Goal: Information Seeking & Learning: Check status

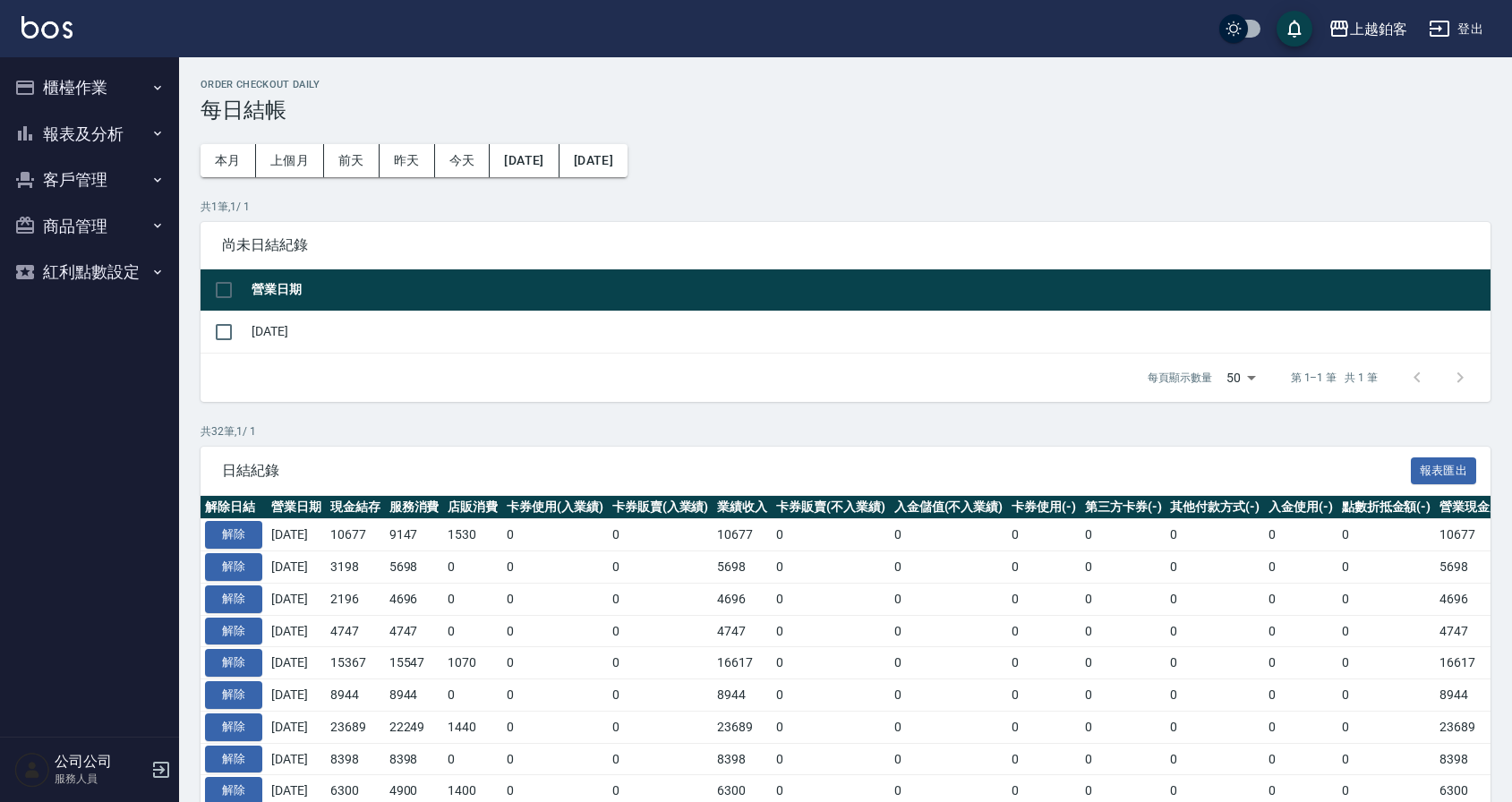
click at [78, 115] on button "報表及分析" at bounding box center [89, 134] width 165 height 46
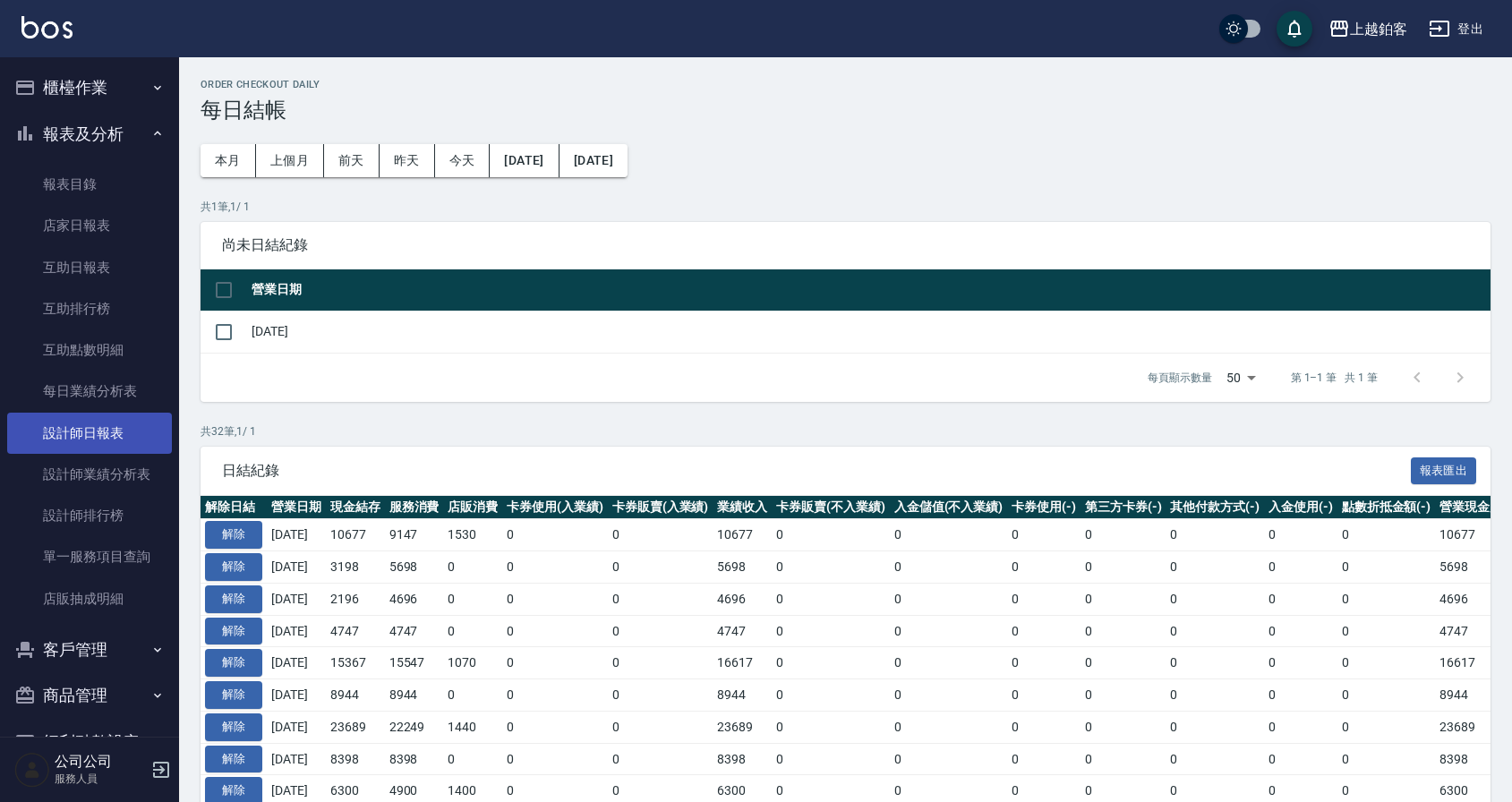
click at [105, 446] on link "設計師日報表" at bounding box center [89, 433] width 165 height 41
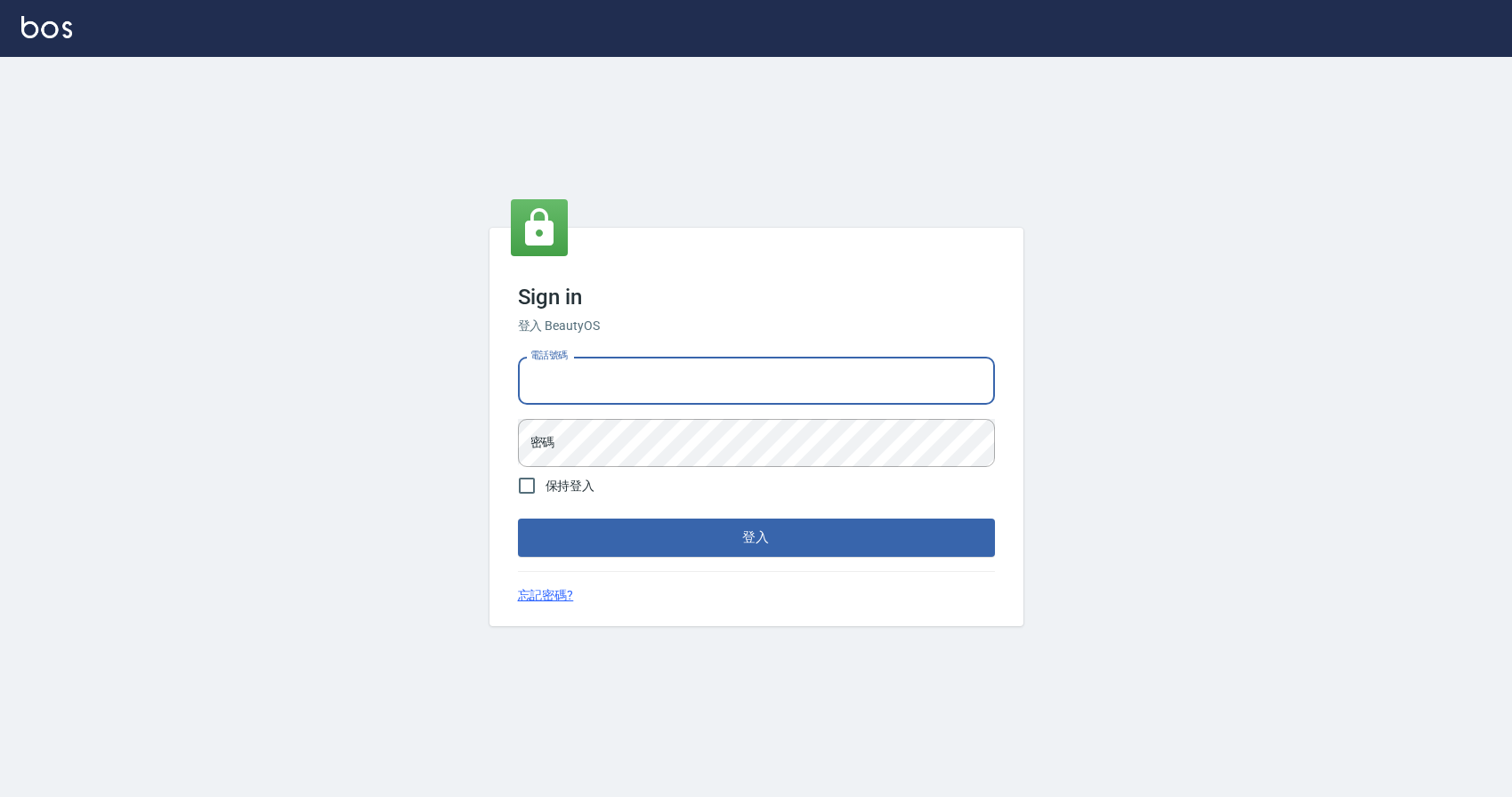
click at [720, 386] on input "電話號碼" at bounding box center [756, 380] width 477 height 48
type input "0424526080"
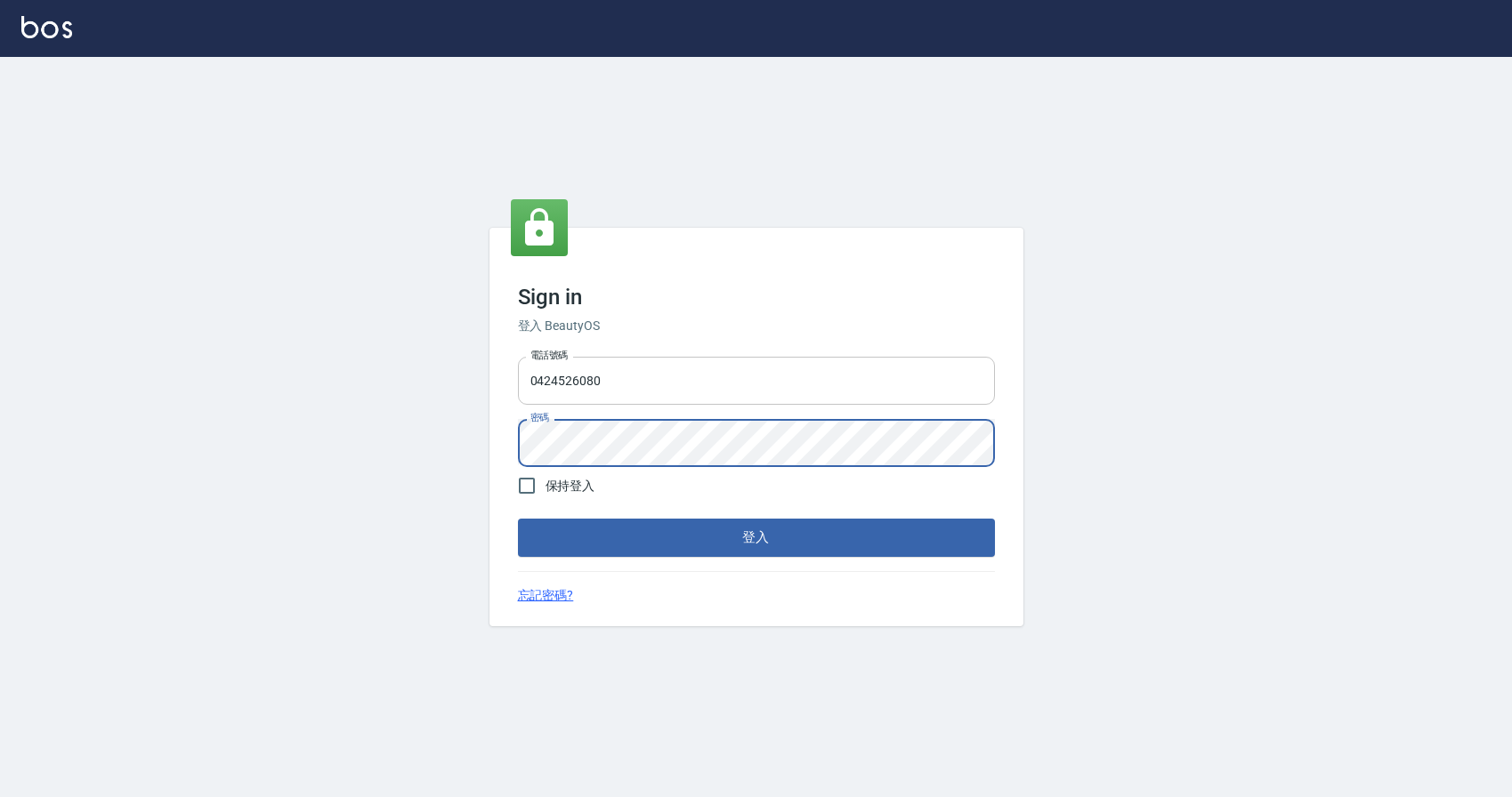
click at [518, 519] on button "登入" at bounding box center [756, 537] width 477 height 37
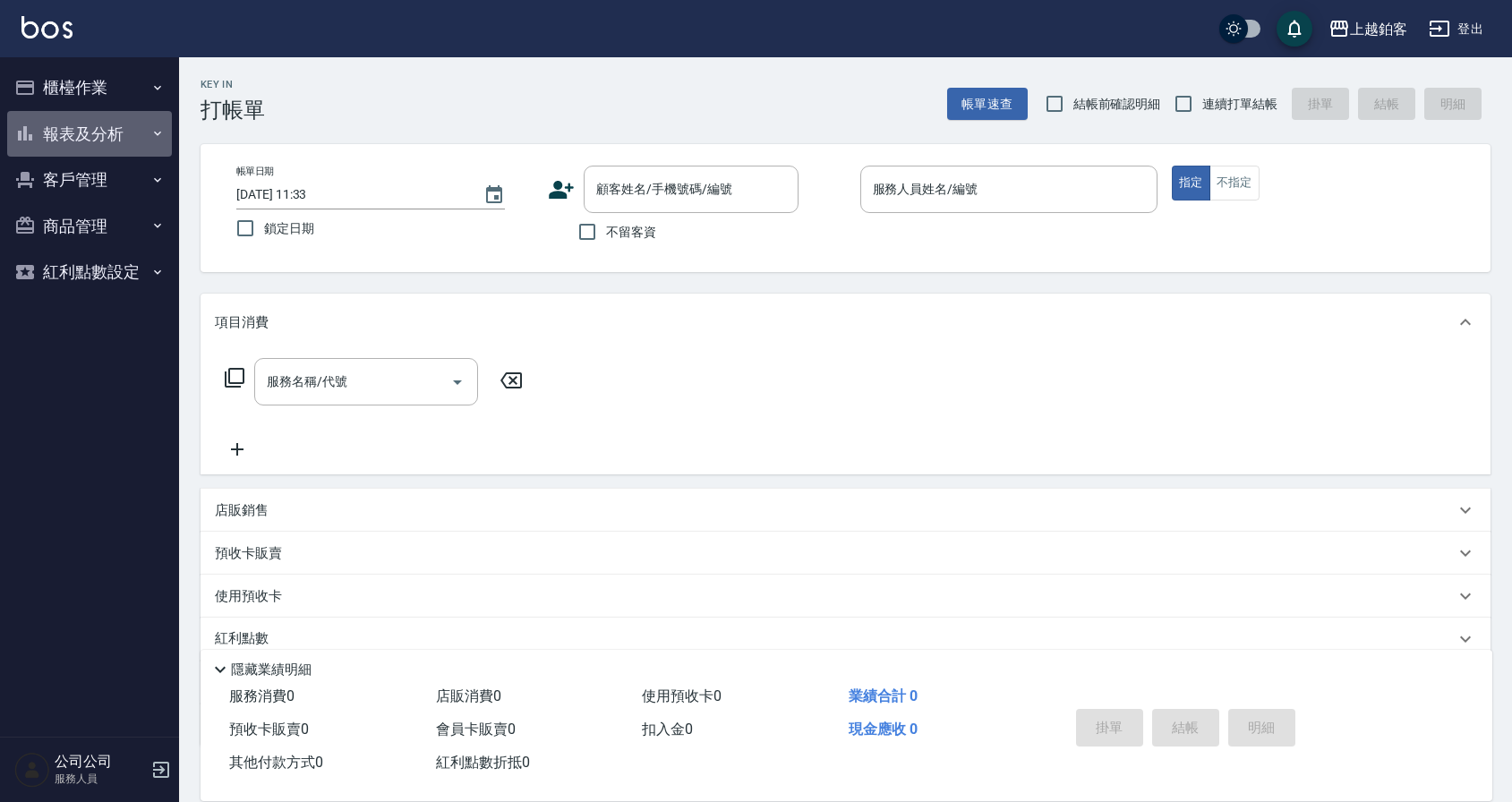
click at [82, 129] on button "報表及分析" at bounding box center [89, 134] width 165 height 46
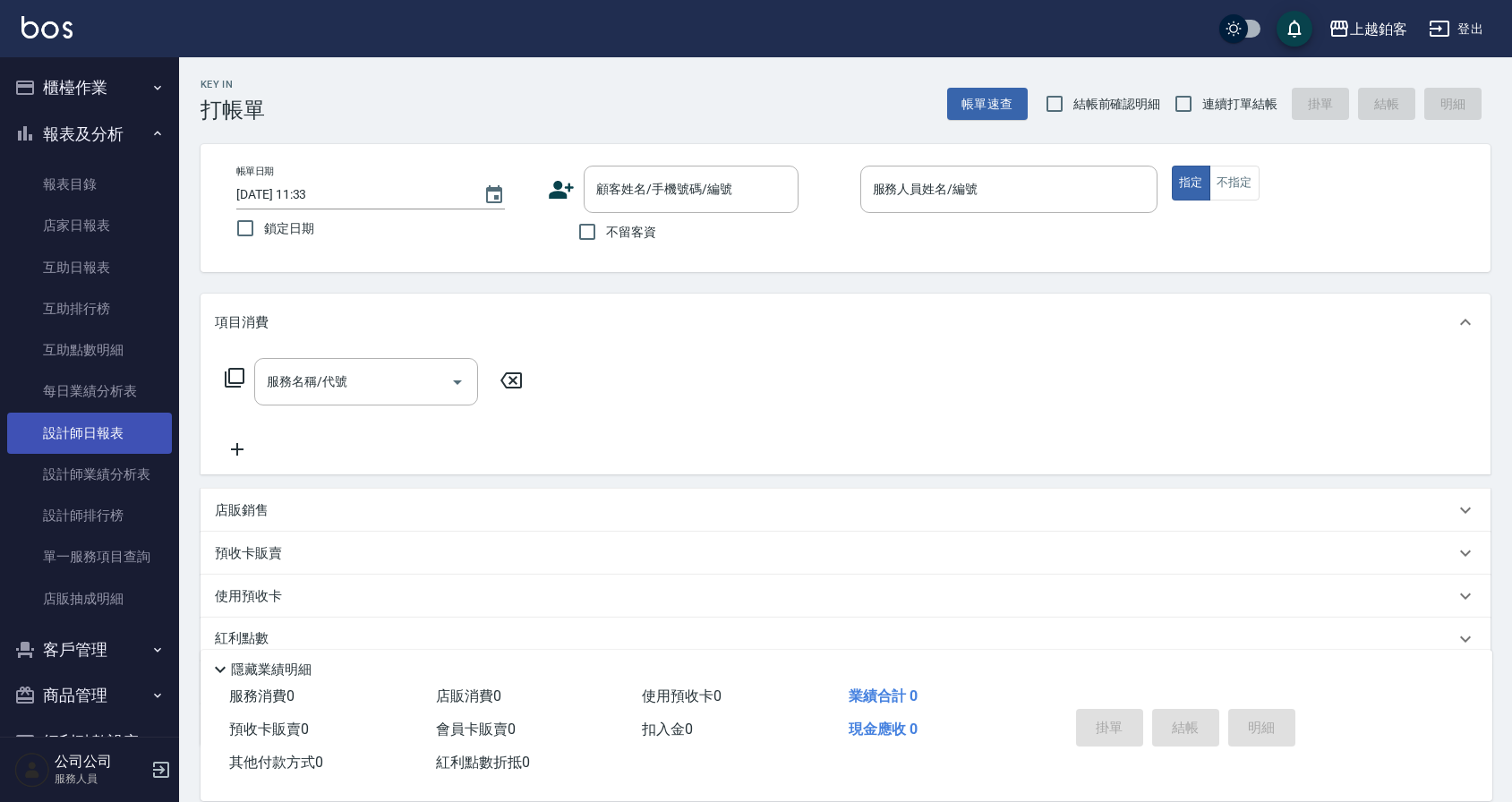
drag, startPoint x: 112, startPoint y: 442, endPoint x: 161, endPoint y: 427, distance: 51.2
click at [112, 442] on link "設計師日報表" at bounding box center [89, 433] width 165 height 41
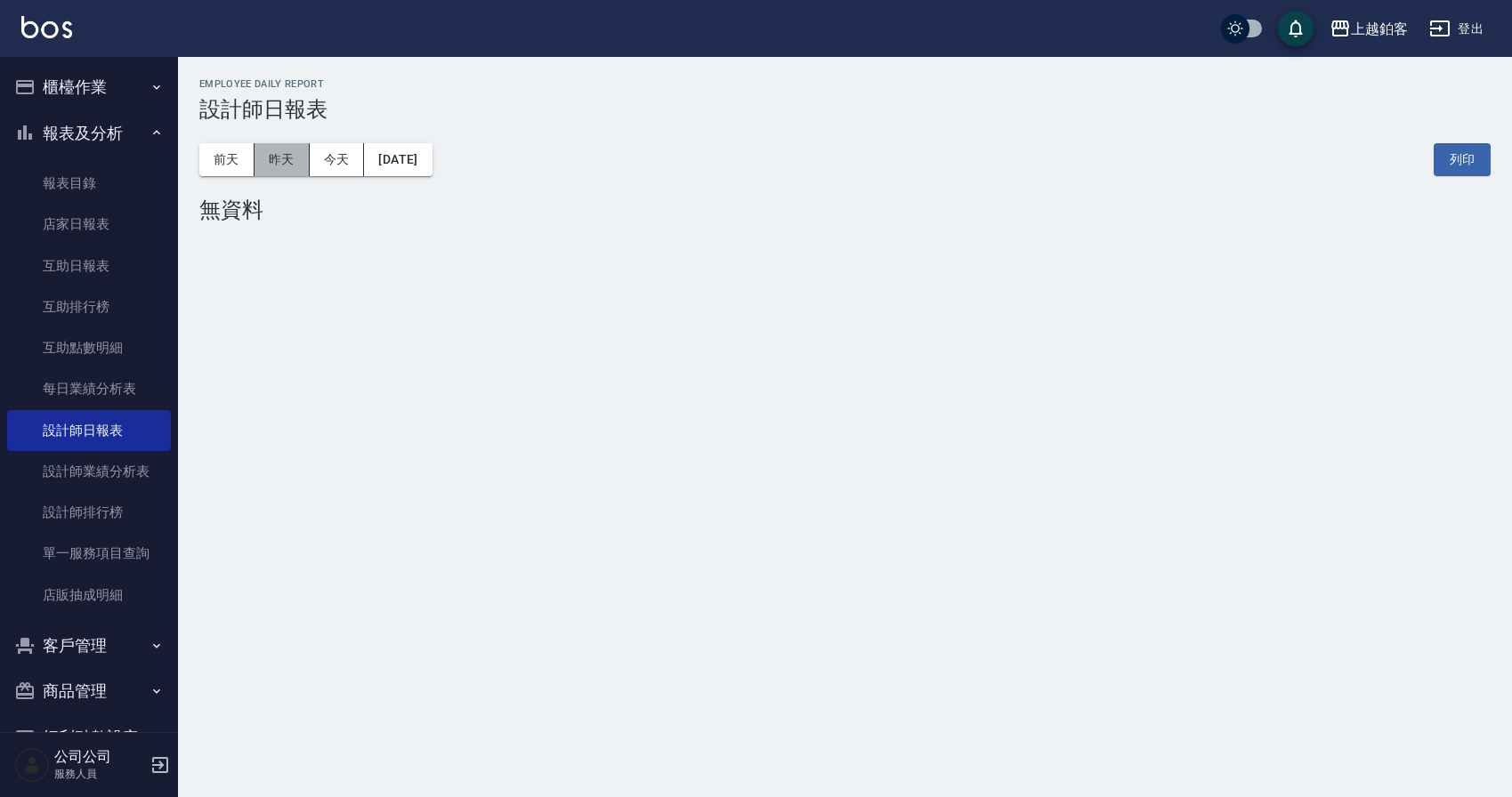
click at [278, 161] on button "昨天" at bounding box center [282, 160] width 55 height 33
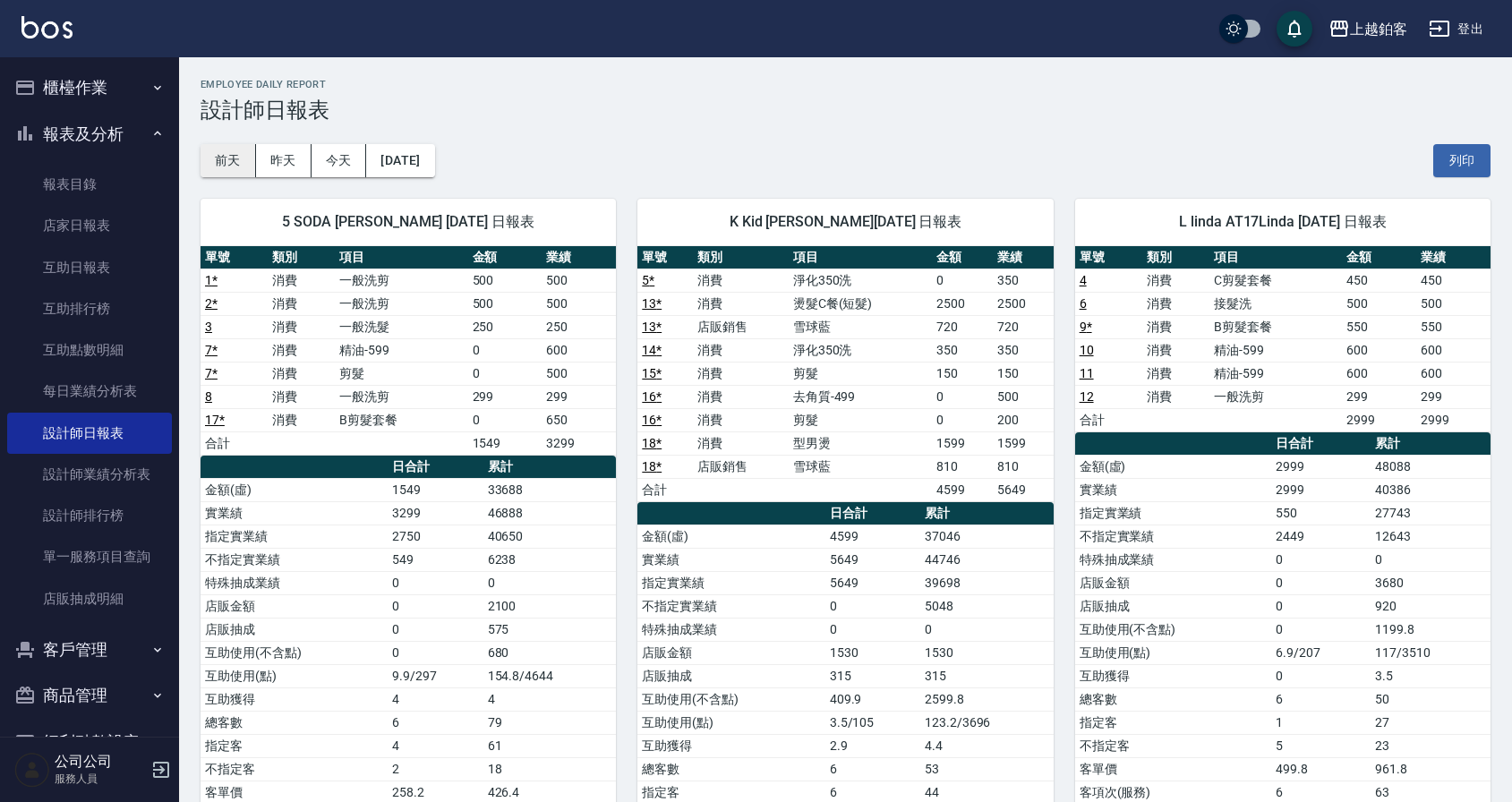
click at [246, 157] on button "前天" at bounding box center [228, 161] width 55 height 33
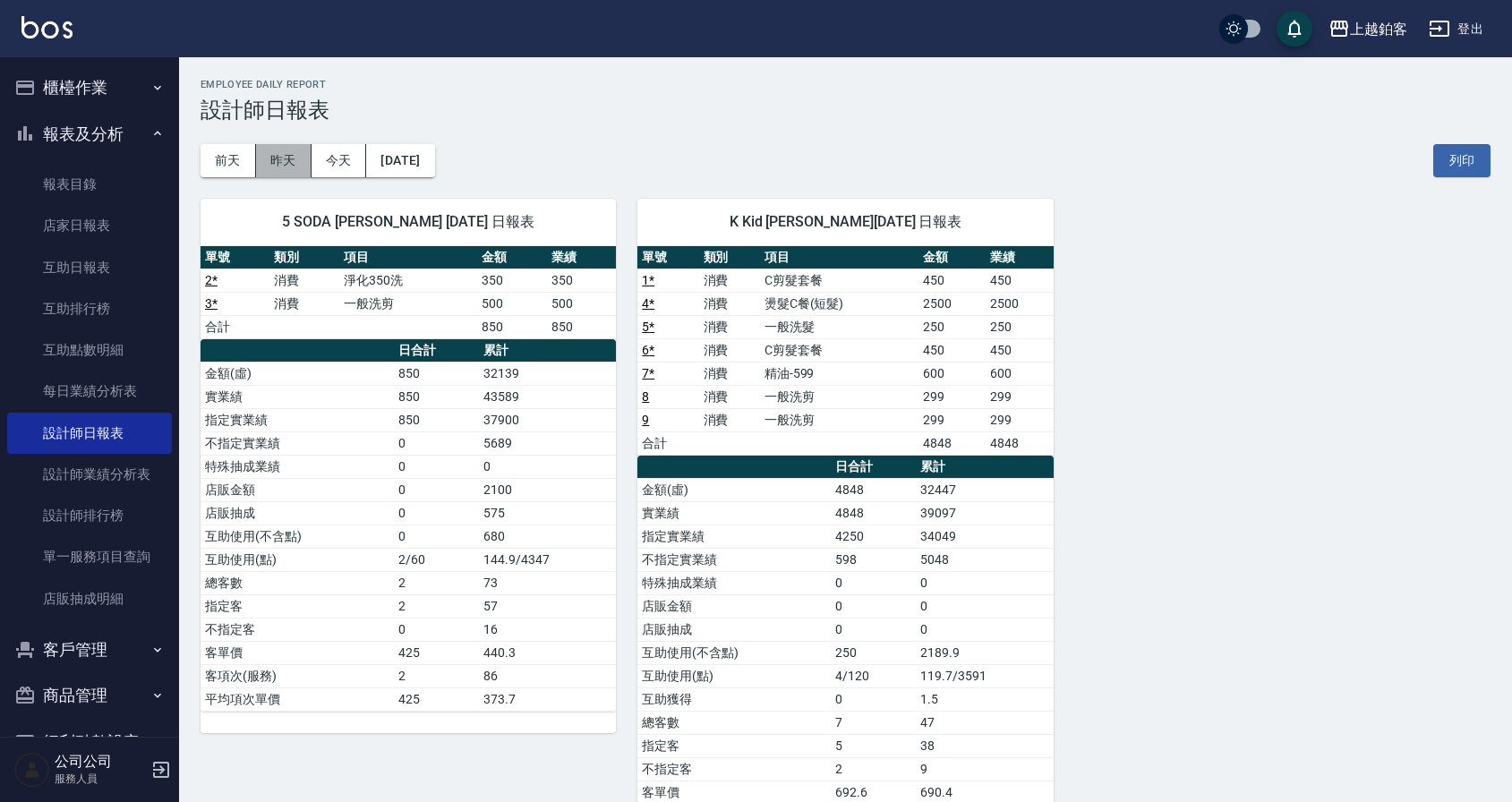
click at [293, 155] on button "昨天" at bounding box center [284, 161] width 55 height 33
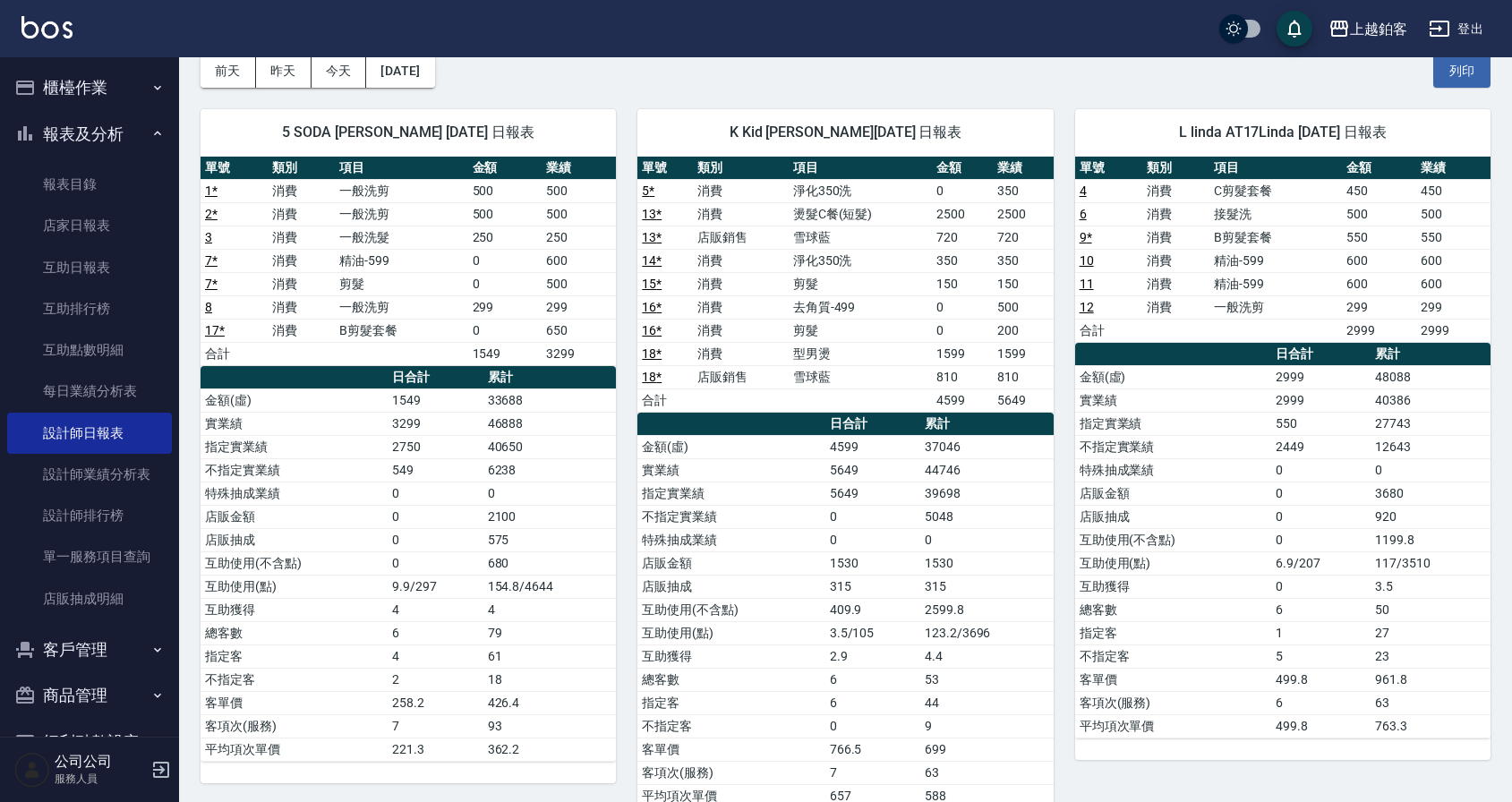
scroll to position [115, 0]
